Goal: Task Accomplishment & Management: Use online tool/utility

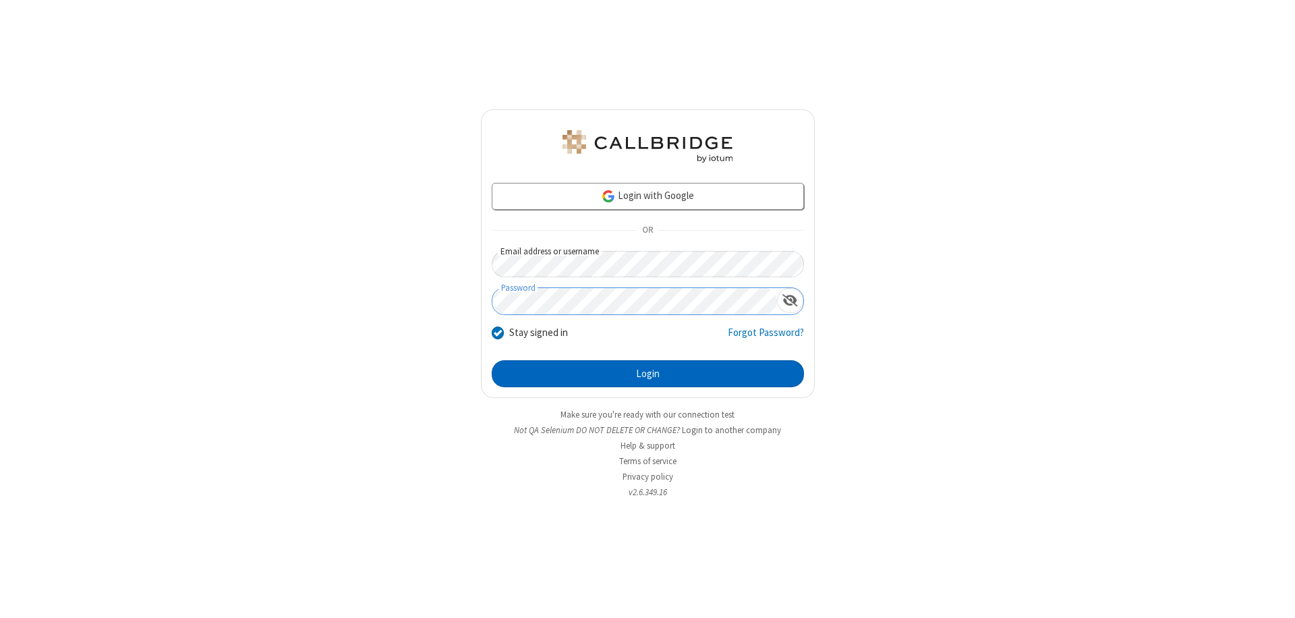
click at [647, 374] on button "Login" at bounding box center [648, 373] width 312 height 27
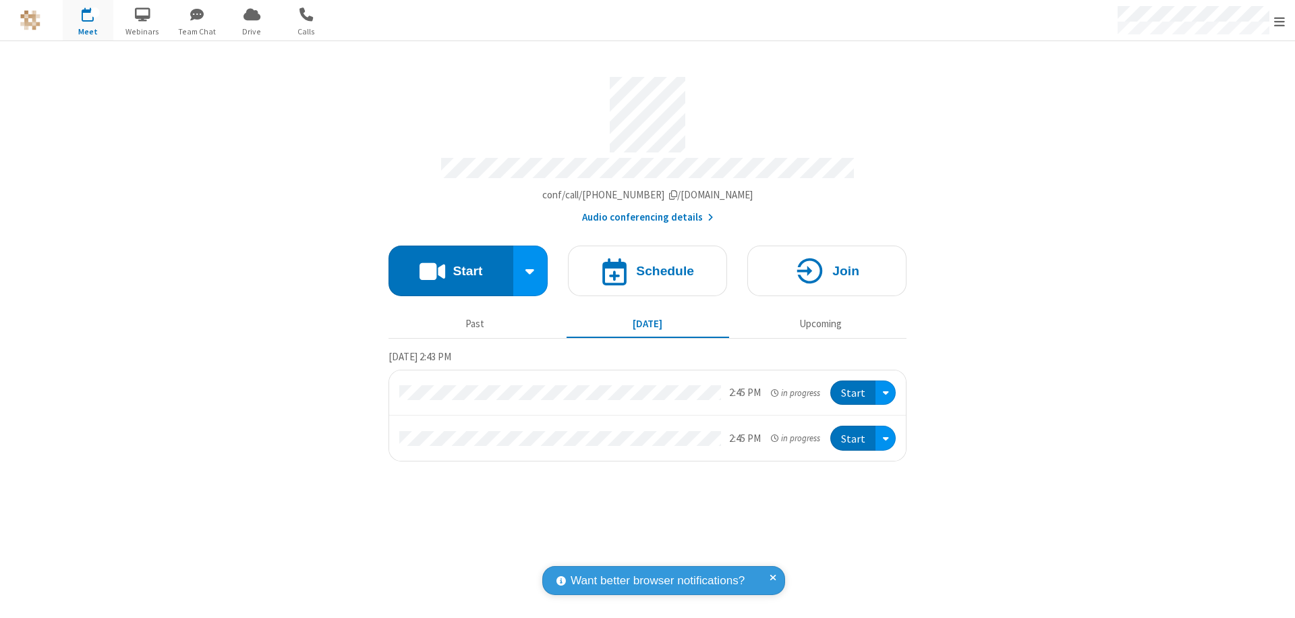
click at [451, 264] on button "Start" at bounding box center [450, 270] width 125 height 51
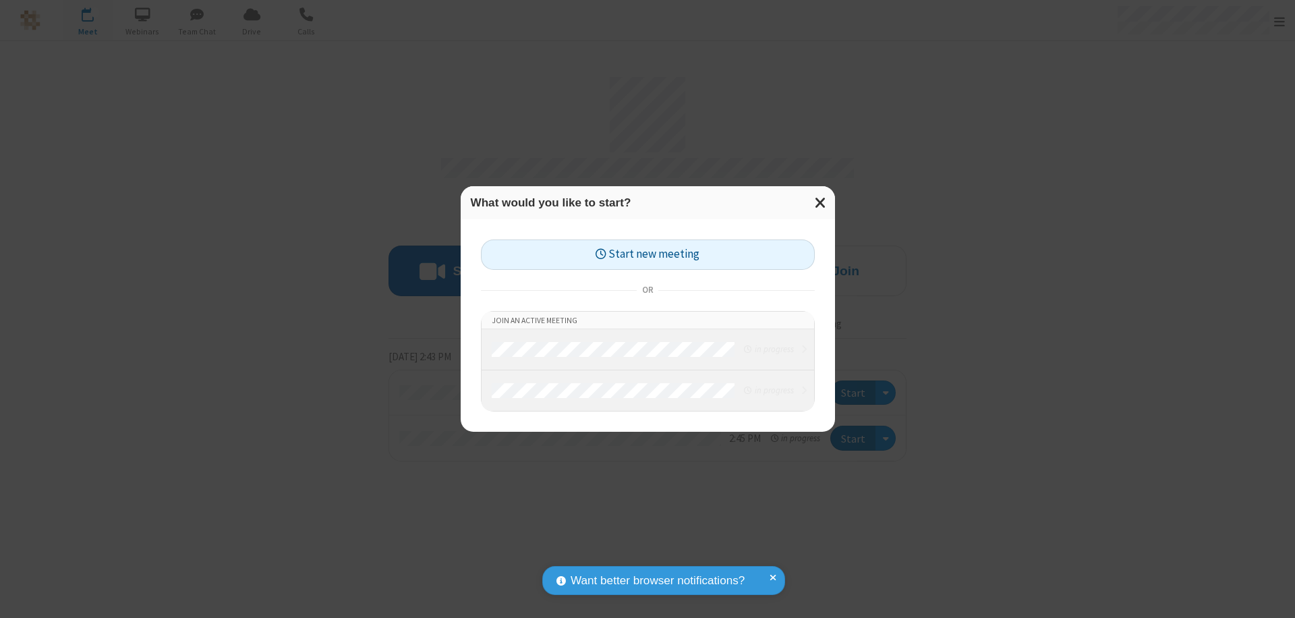
click at [647, 254] on button "Start new meeting" at bounding box center [648, 254] width 334 height 30
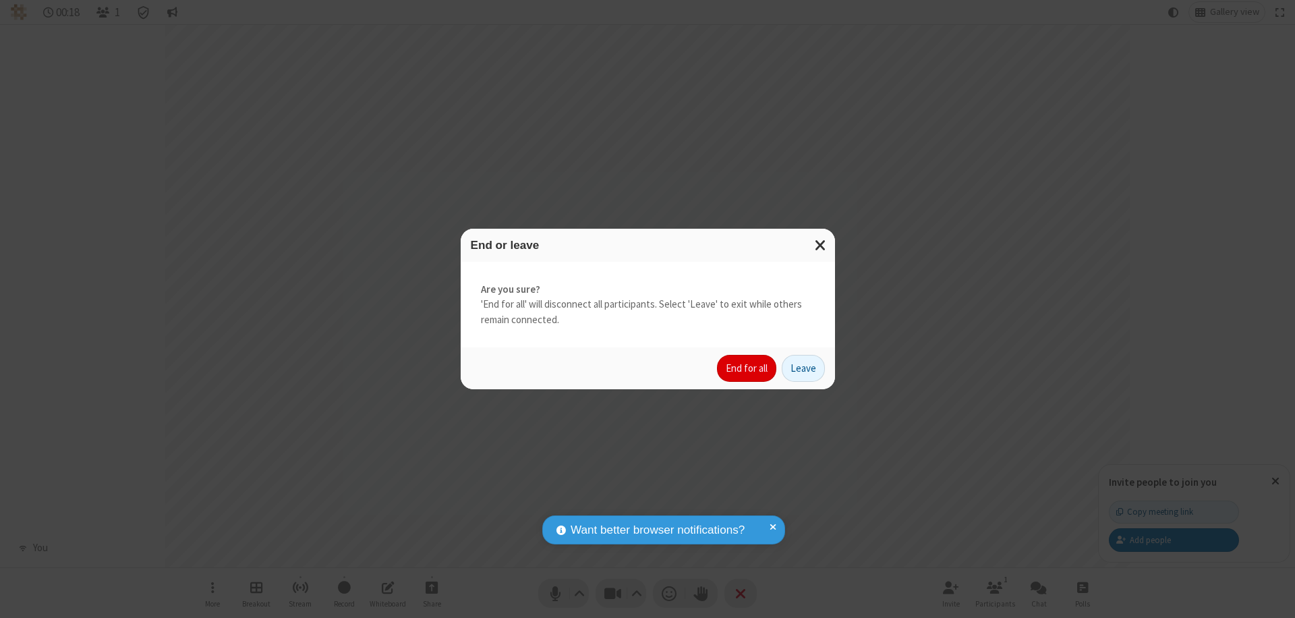
click at [747, 368] on button "End for all" at bounding box center [746, 368] width 59 height 27
